Goal: Task Accomplishment & Management: Manage account settings

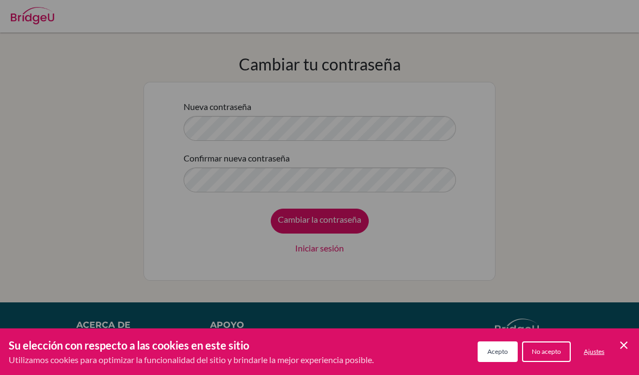
click at [425, 120] on div "Preferencias de cookies" at bounding box center [319, 187] width 639 height 375
click at [408, 116] on div "Preferencias de cookies" at bounding box center [319, 187] width 639 height 375
click at [446, 124] on div "Preferencias de cookies" at bounding box center [319, 187] width 639 height 375
click at [600, 111] on div "Preferencias de cookies" at bounding box center [319, 187] width 639 height 375
click at [629, 344] on icon "Cookie Control Close Icon" at bounding box center [624, 345] width 13 height 13
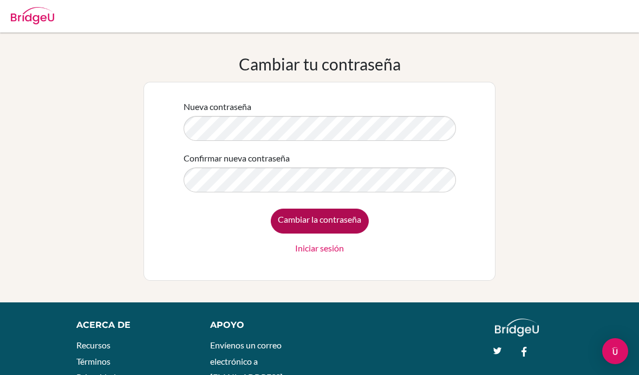
click at [313, 231] on input "Cambiar la contraseña" at bounding box center [320, 221] width 98 height 25
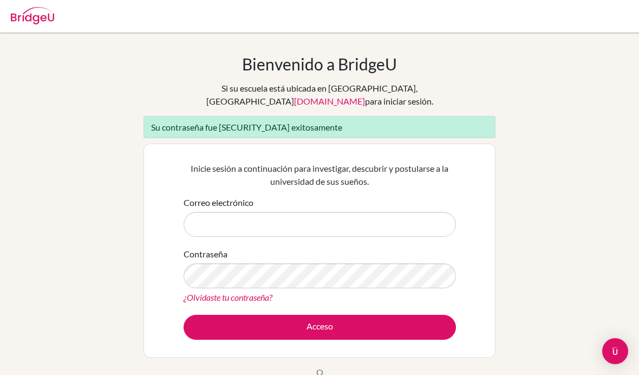
click at [397, 212] on input "Correo electrónico" at bounding box center [320, 224] width 272 height 25
click at [379, 214] on input "Correo electrónico" at bounding box center [320, 224] width 272 height 25
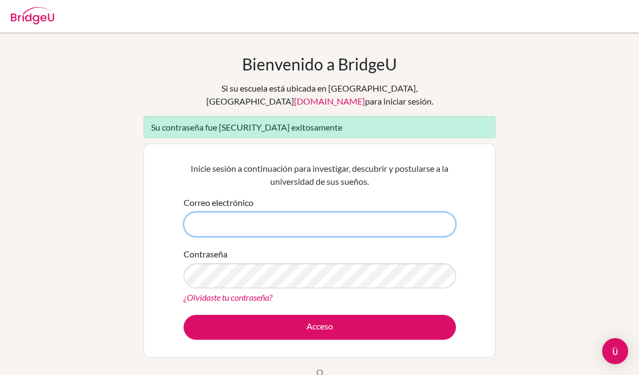
click at [363, 212] on input "Correo electrónico" at bounding box center [320, 224] width 272 height 25
